Goal: Information Seeking & Learning: Learn about a topic

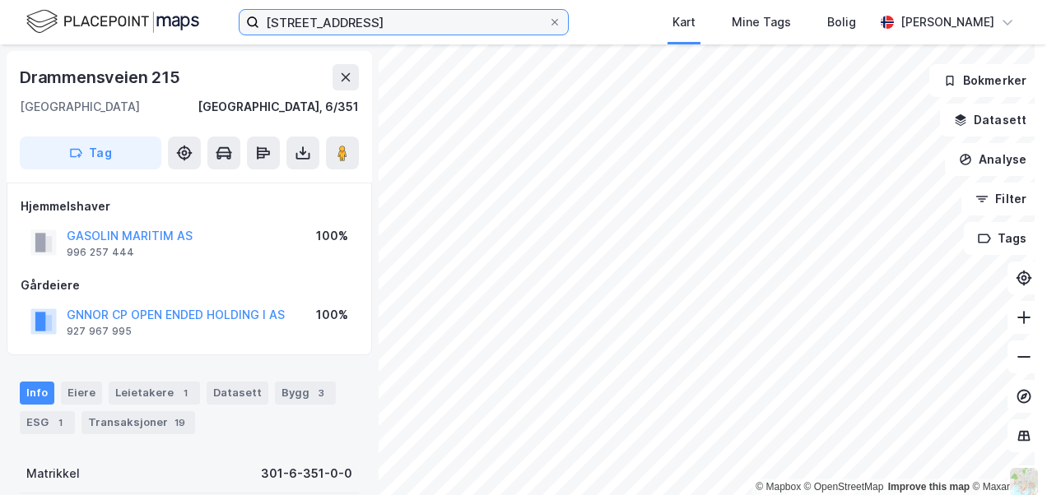
click at [304, 12] on input "[STREET_ADDRESS]" at bounding box center [403, 22] width 289 height 25
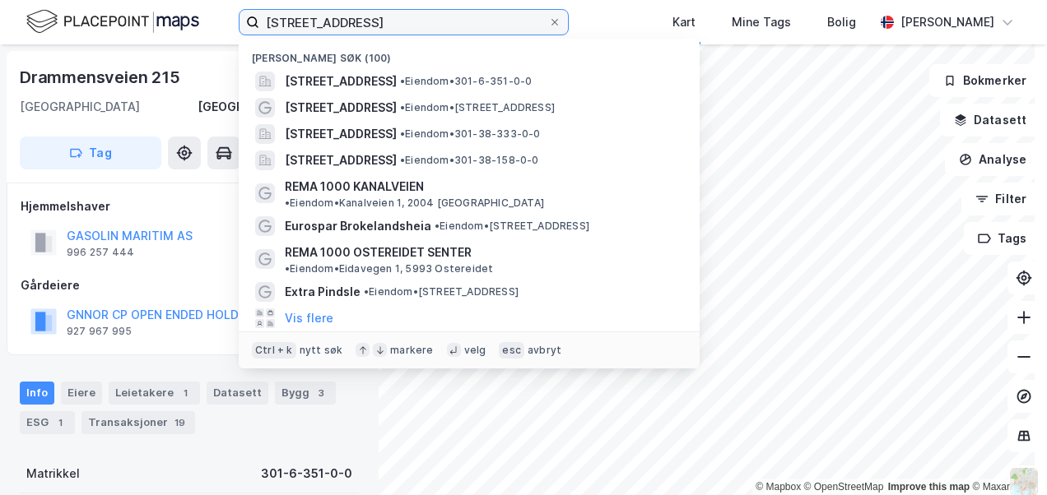
click at [304, 12] on input "[STREET_ADDRESS]" at bounding box center [403, 22] width 289 height 25
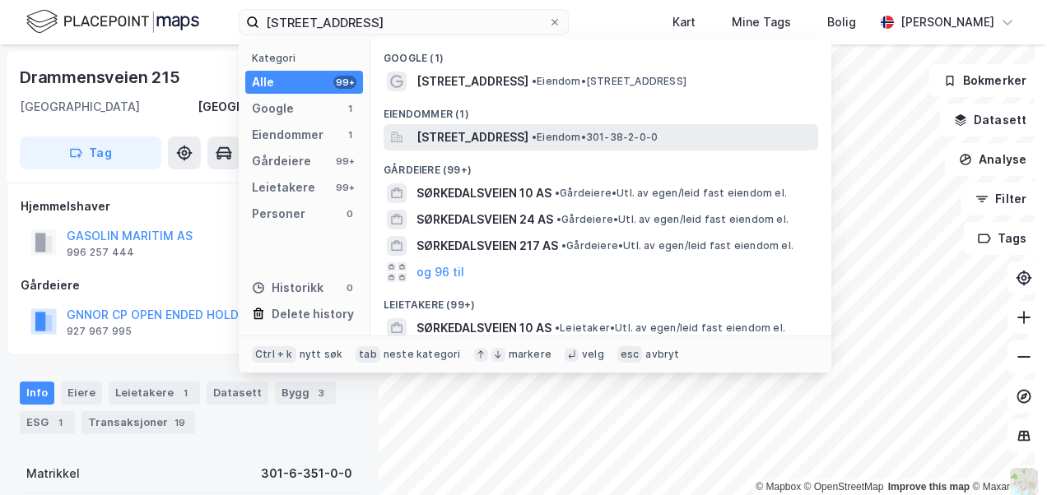
click at [497, 138] on span "[STREET_ADDRESS]" at bounding box center [472, 138] width 112 height 20
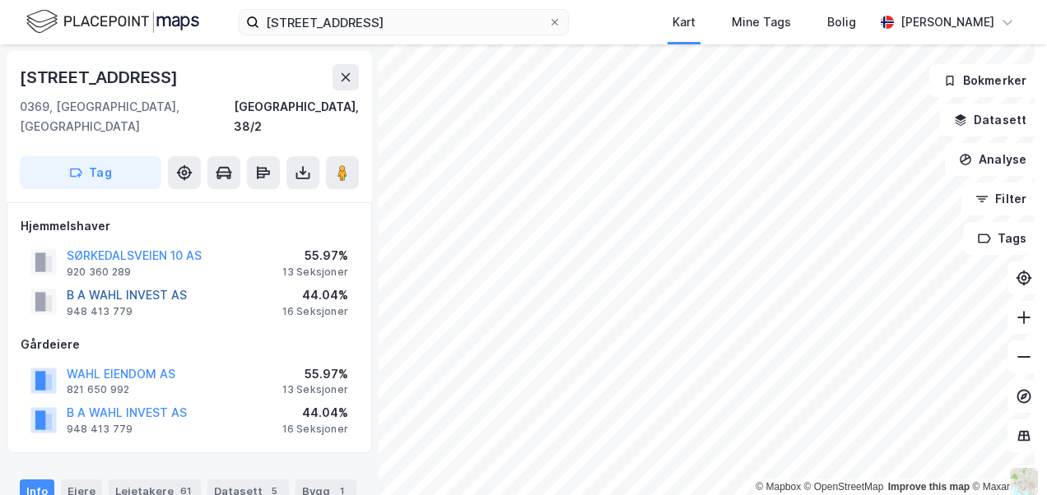
click at [0, 0] on button "B A WAHL INVEST AS" at bounding box center [0, 0] width 0 height 0
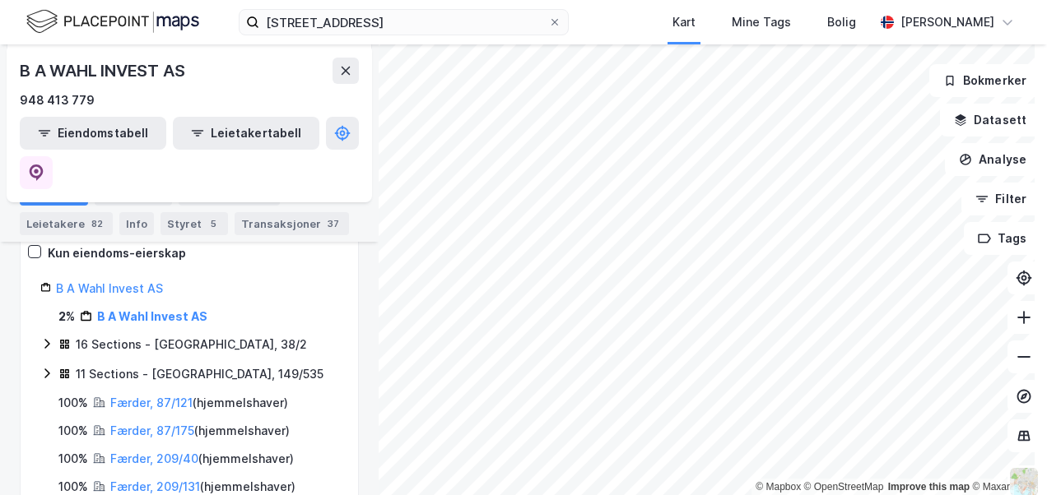
scroll to position [247, 0]
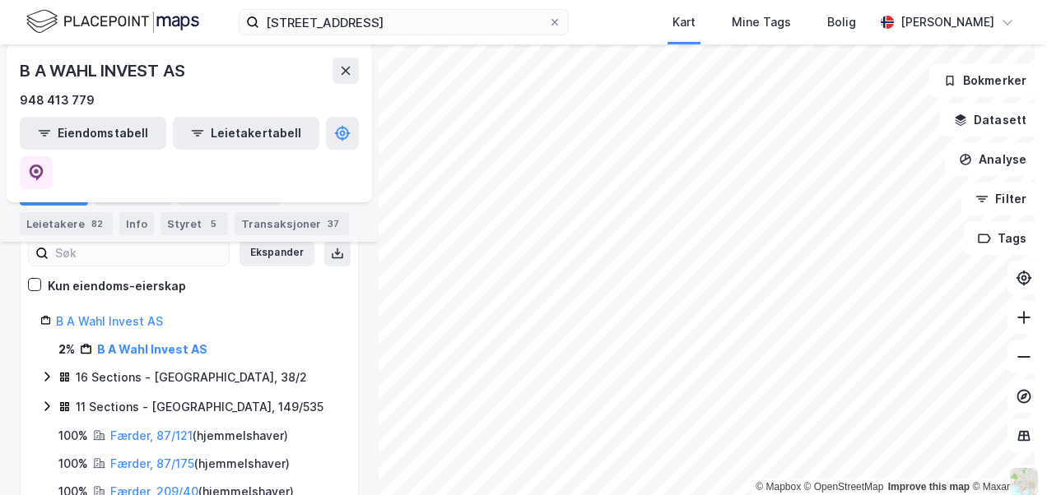
click at [48, 370] on icon at bounding box center [46, 376] width 13 height 13
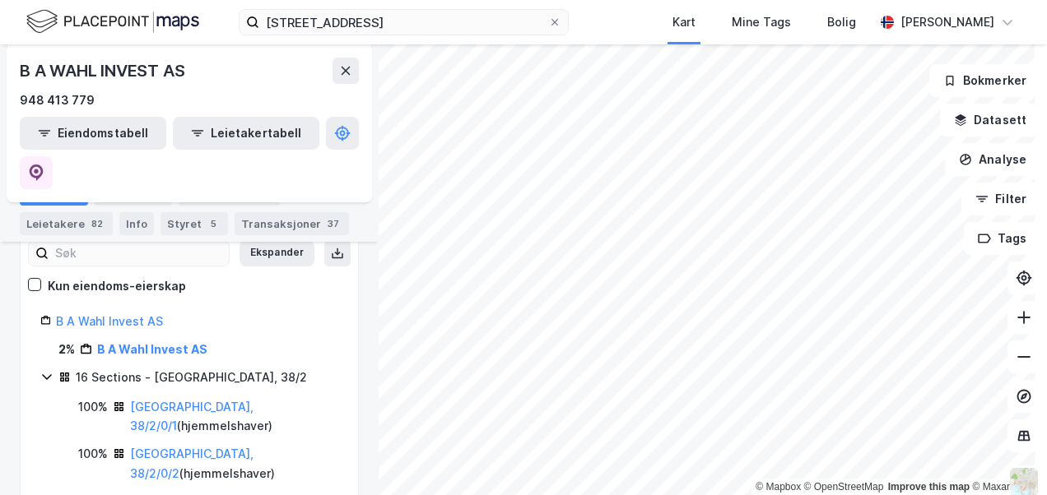
click at [48, 370] on icon at bounding box center [46, 376] width 13 height 13
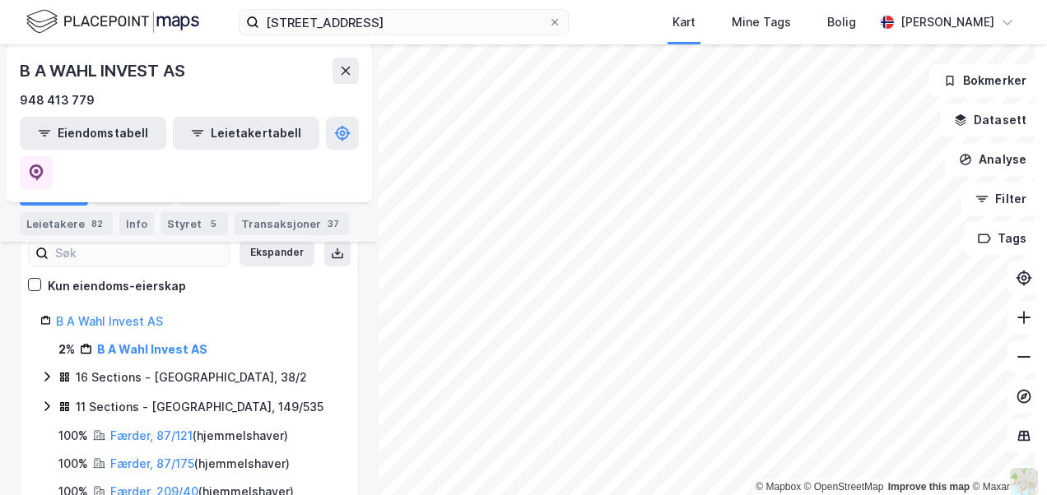
click at [47, 400] on icon at bounding box center [46, 406] width 13 height 13
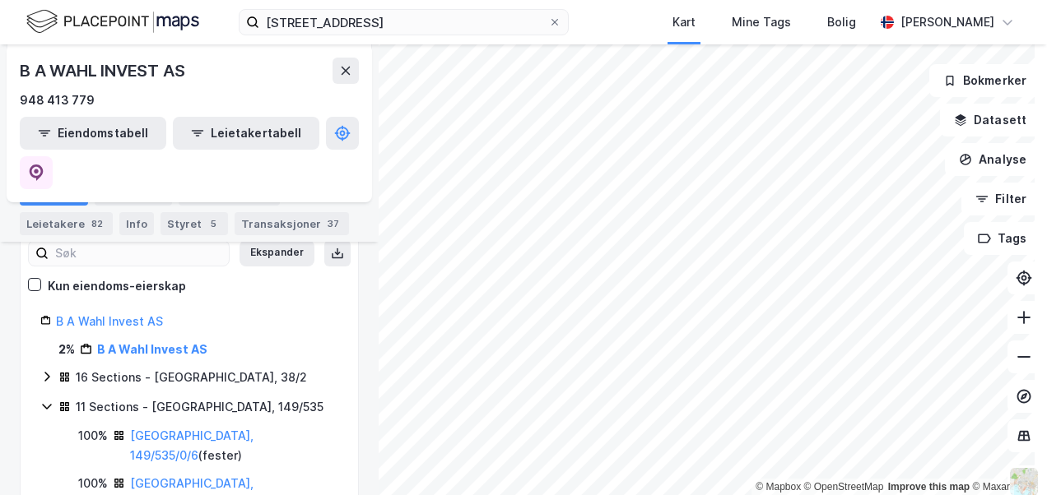
click at [47, 400] on icon at bounding box center [46, 406] width 13 height 13
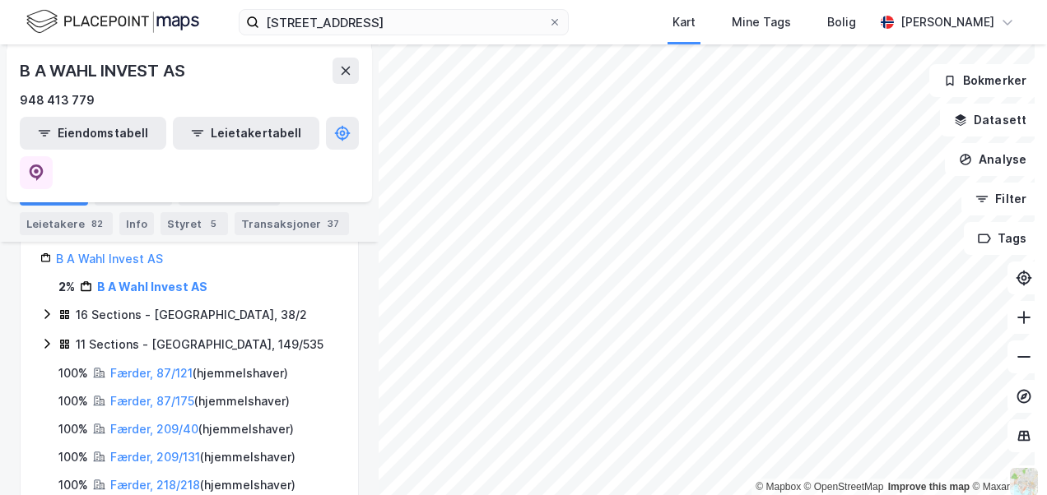
scroll to position [229, 0]
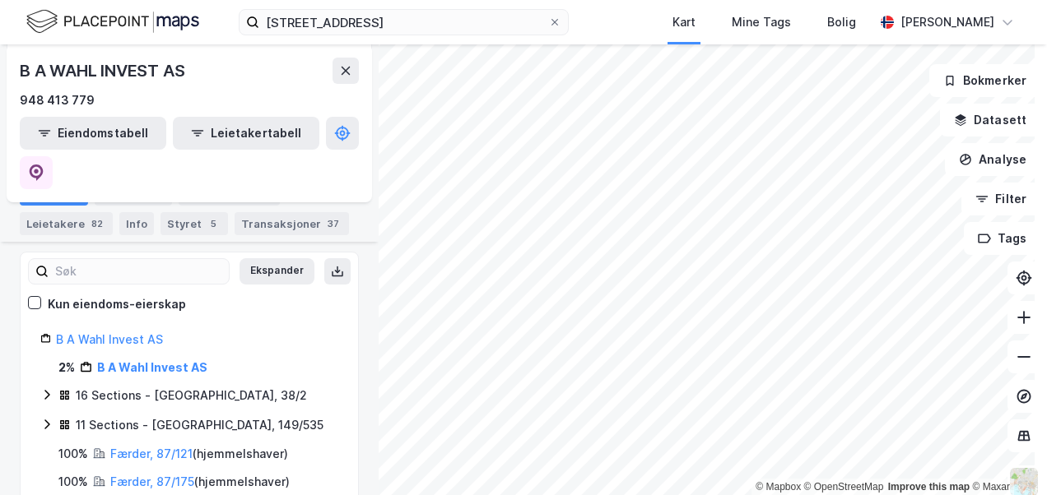
click at [43, 388] on icon at bounding box center [46, 394] width 13 height 13
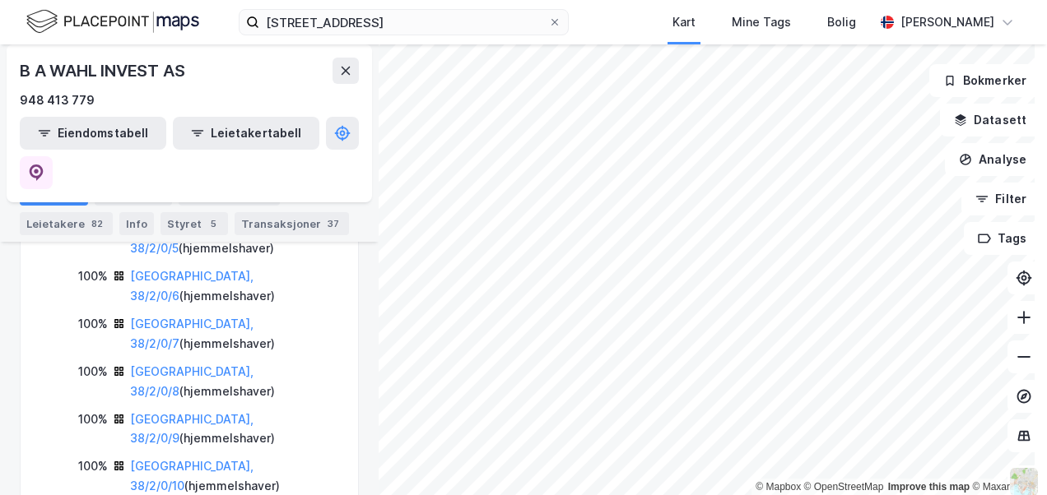
scroll to position [640, 0]
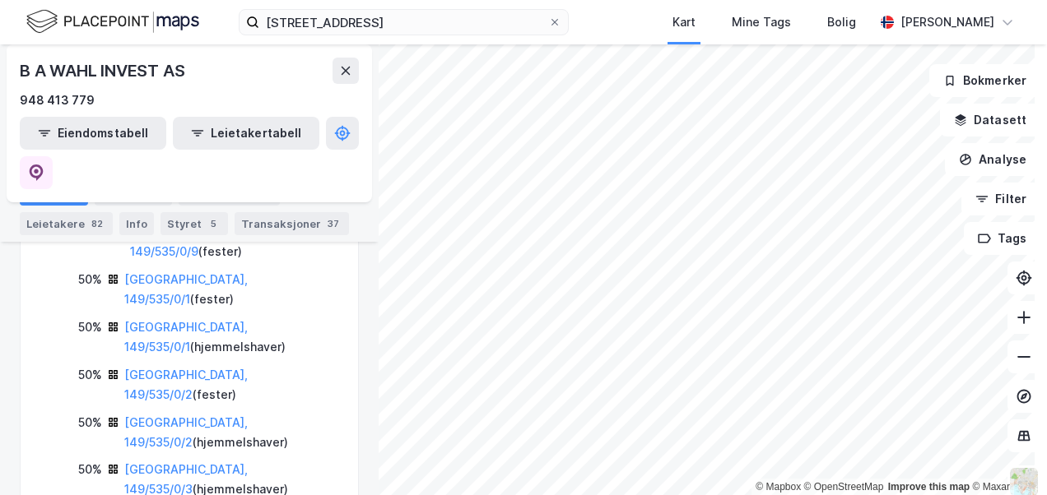
scroll to position [1381, 0]
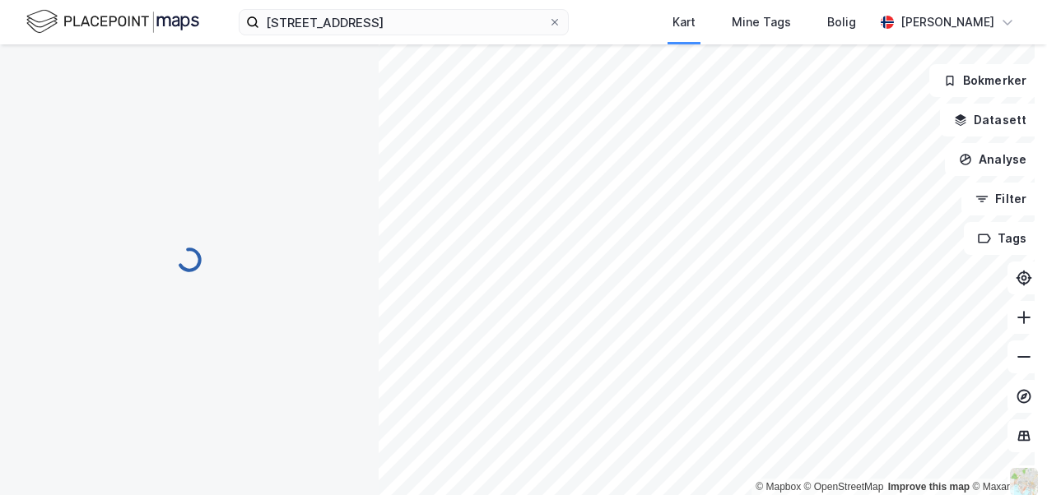
scroll to position [0, 0]
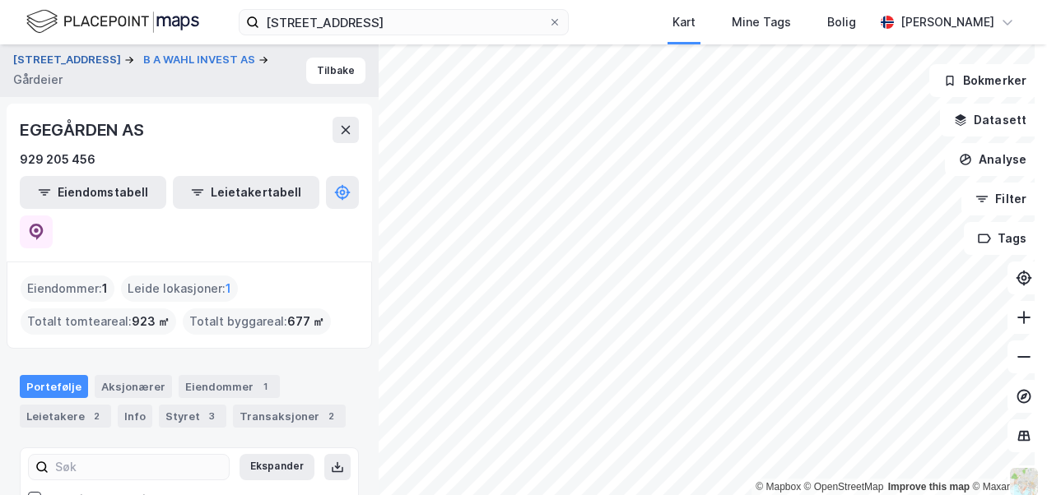
click at [67, 63] on button "[STREET_ADDRESS]" at bounding box center [68, 60] width 111 height 16
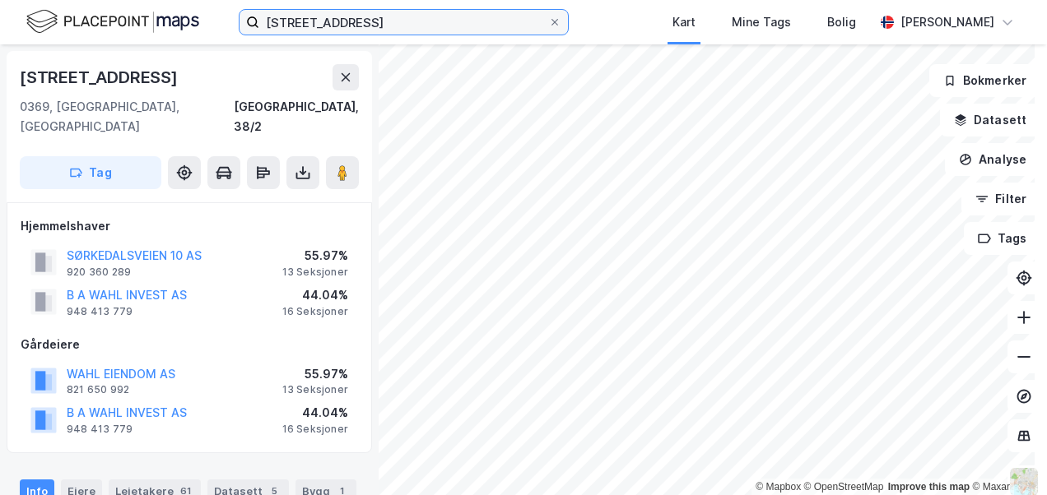
click at [343, 21] on input "[STREET_ADDRESS]" at bounding box center [403, 22] width 289 height 25
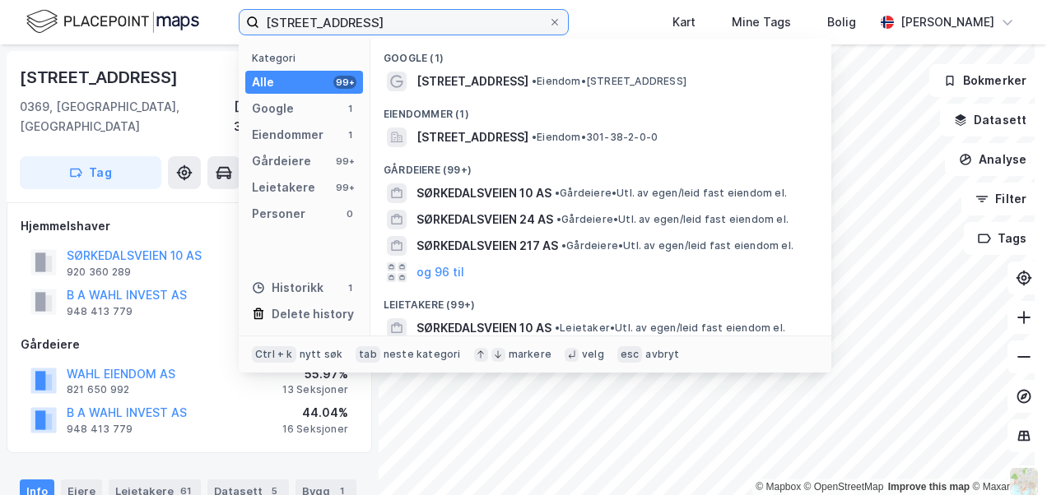
click at [343, 21] on input "[STREET_ADDRESS]" at bounding box center [403, 22] width 289 height 25
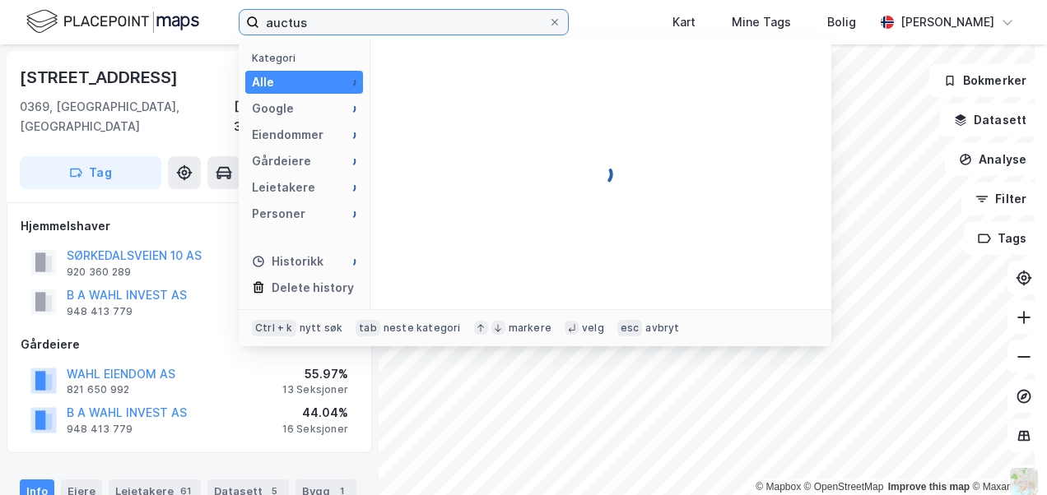
type input "auctus"
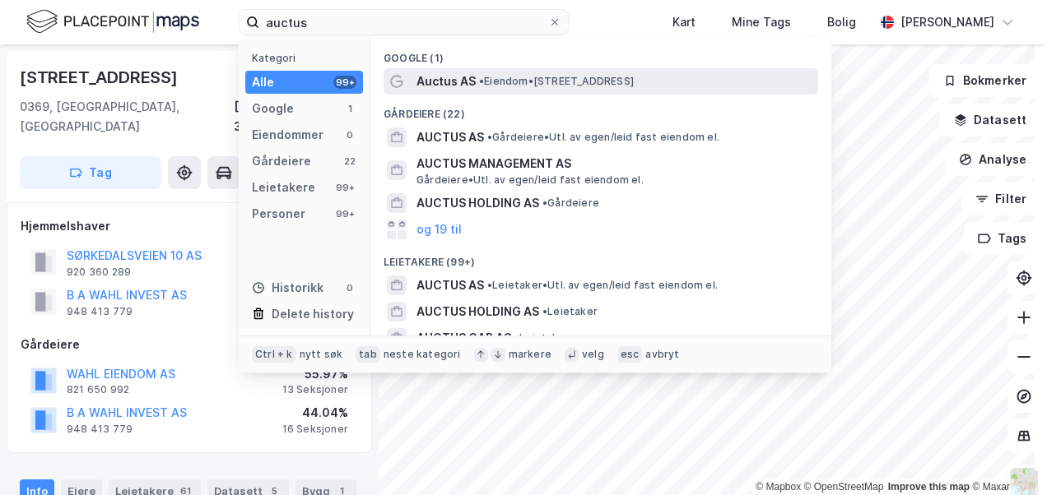
click at [411, 69] on div "Auctus AS • Eiendom • [STREET_ADDRESS]" at bounding box center [600, 81] width 434 height 26
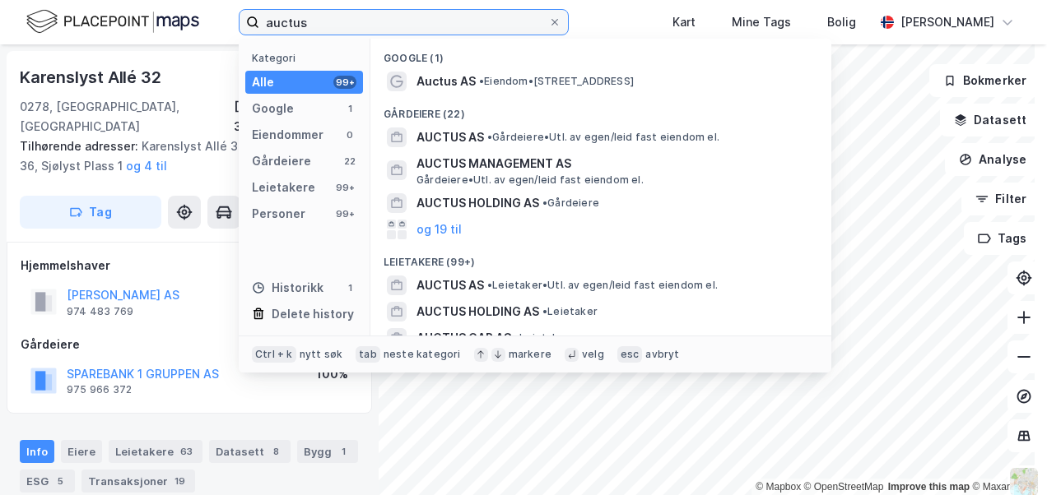
click at [332, 23] on input "auctus" at bounding box center [403, 22] width 289 height 25
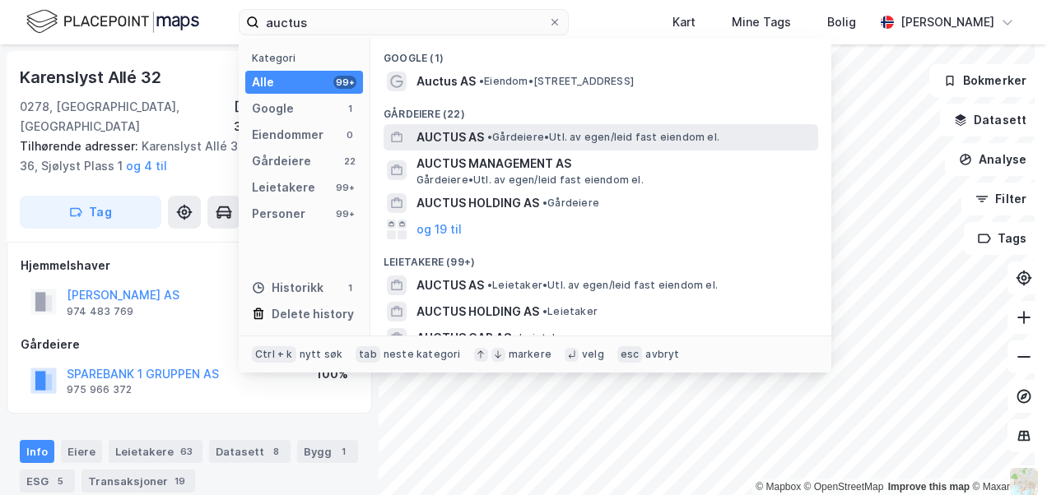
click at [490, 133] on span "•" at bounding box center [489, 137] width 5 height 12
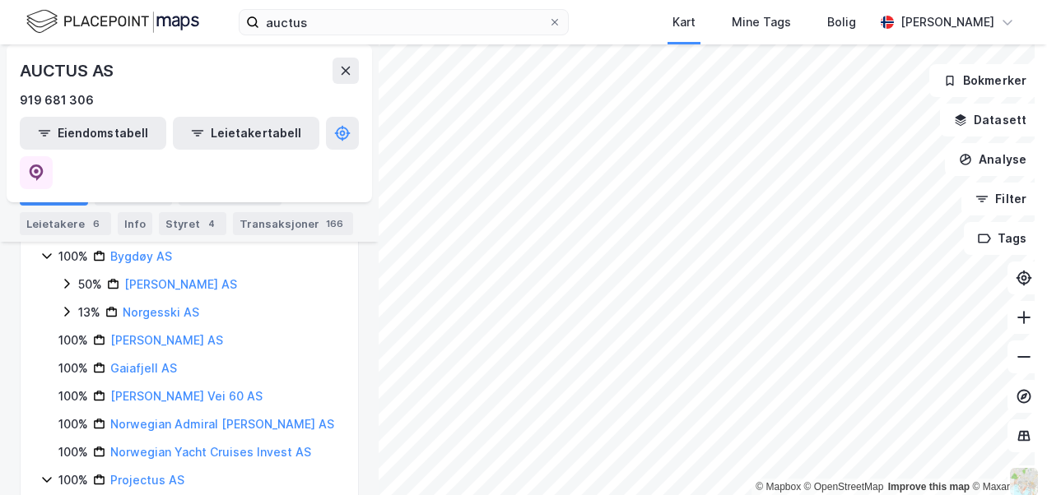
scroll to position [411, 0]
